Goal: Check status: Check status

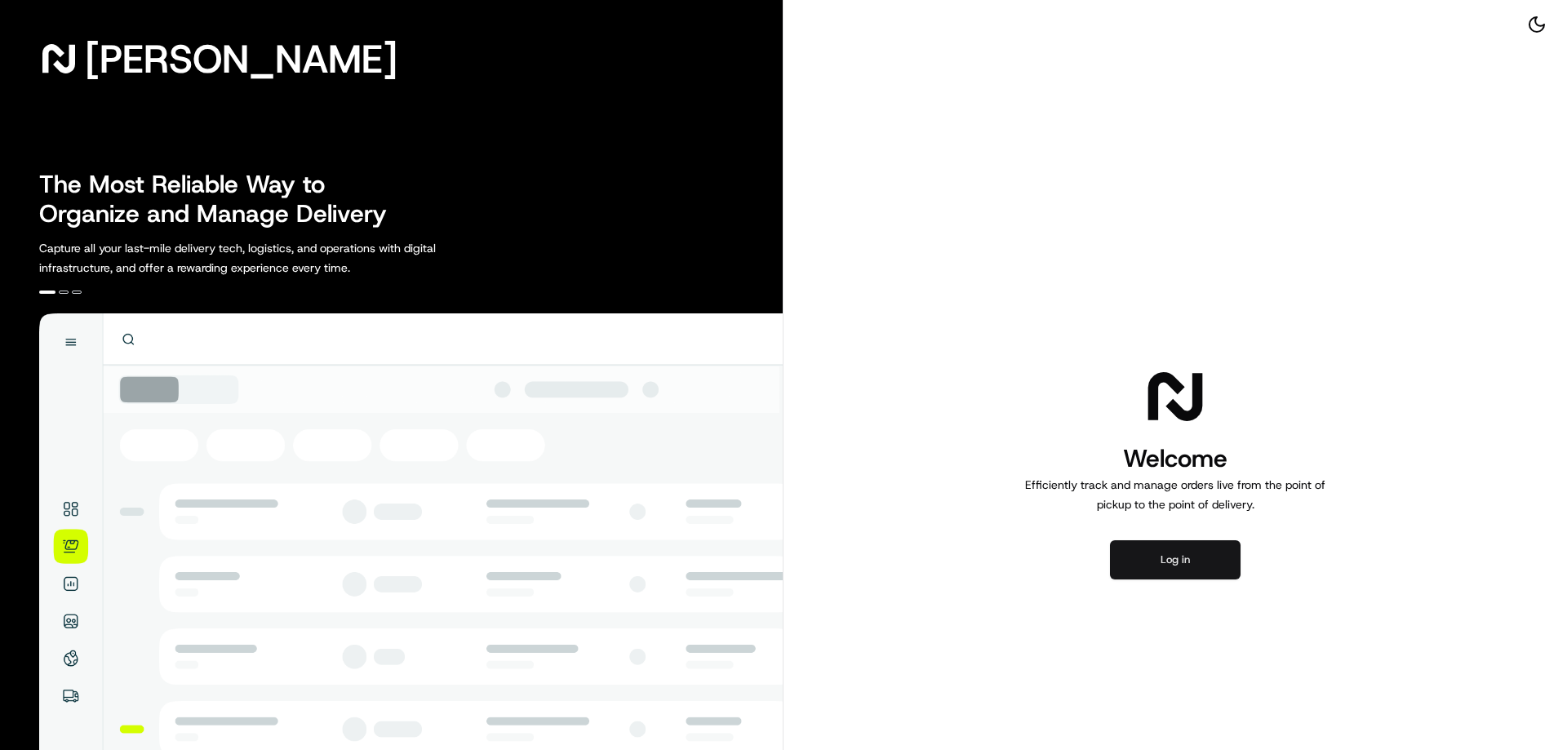
click at [1163, 555] on button "Log in" at bounding box center [1175, 559] width 131 height 39
